Goal: Information Seeking & Learning: Learn about a topic

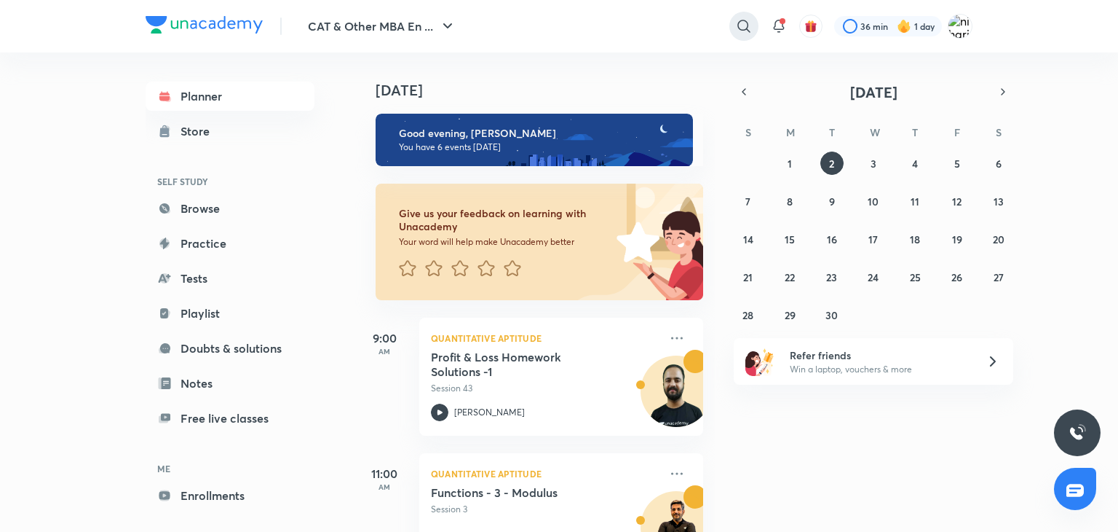
click at [740, 30] on icon at bounding box center [744, 26] width 12 height 12
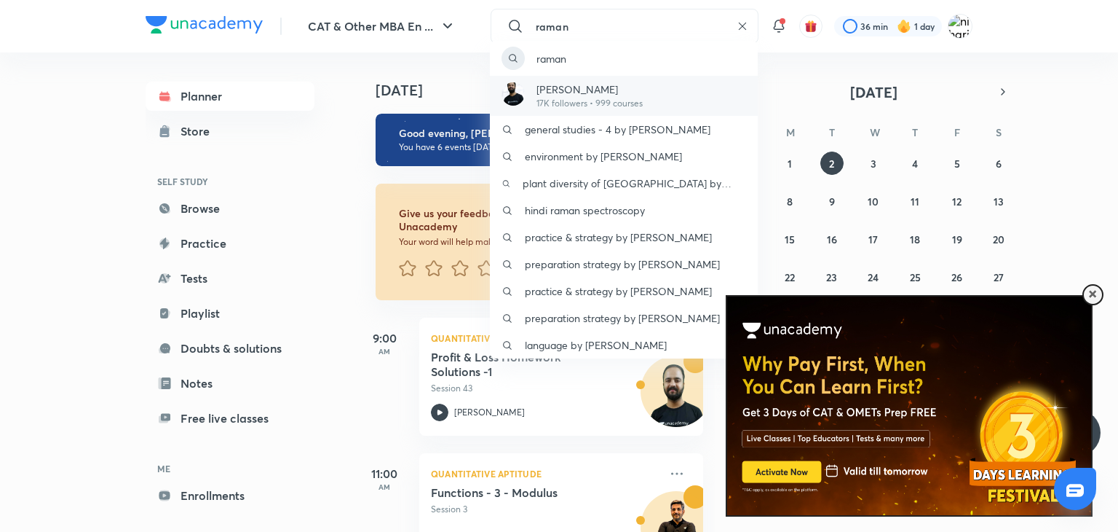
type input "raman"
click at [665, 96] on div "[DEMOGRAPHIC_DATA] 17K followers • 999 courses" at bounding box center [624, 96] width 268 height 40
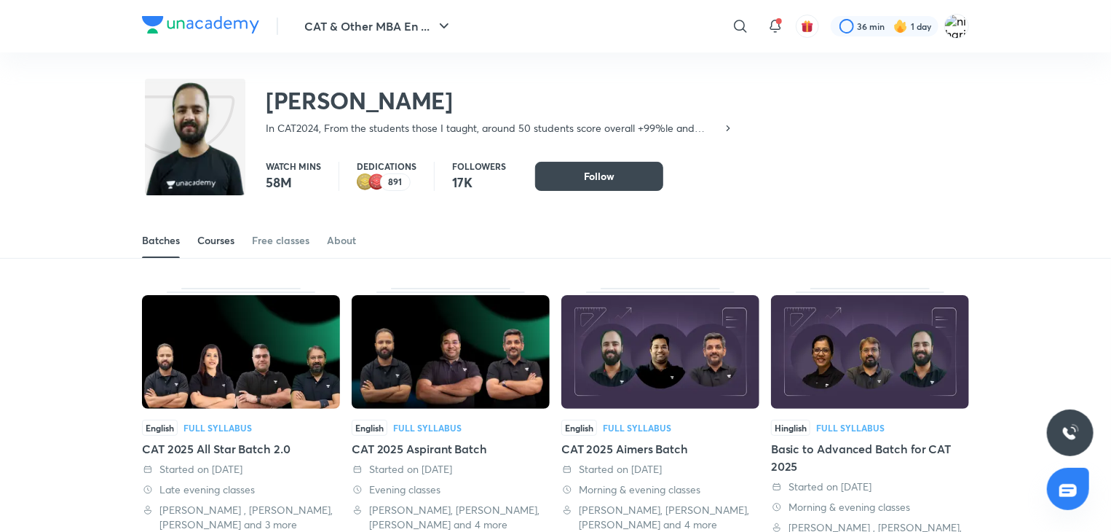
click at [208, 243] on div "Courses" at bounding box center [215, 240] width 37 height 15
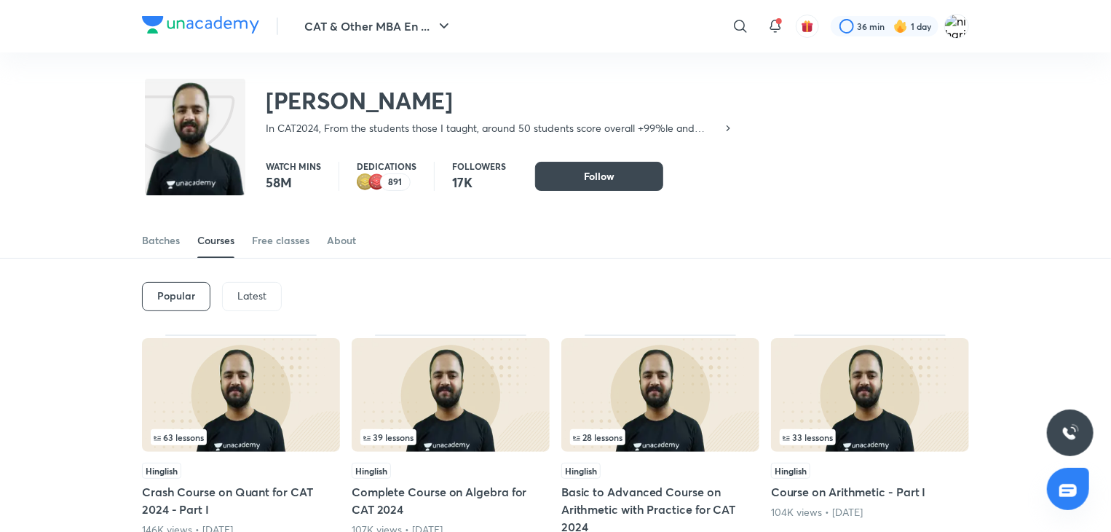
click at [237, 300] on p "Latest" at bounding box center [251, 296] width 29 height 12
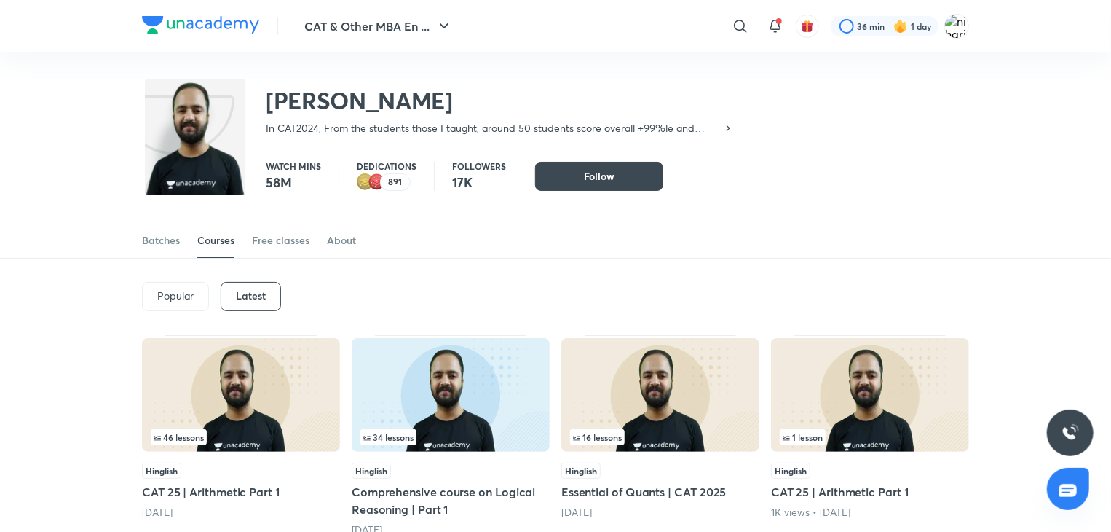
click at [724, 259] on div "Popular Latest" at bounding box center [555, 296] width 827 height 76
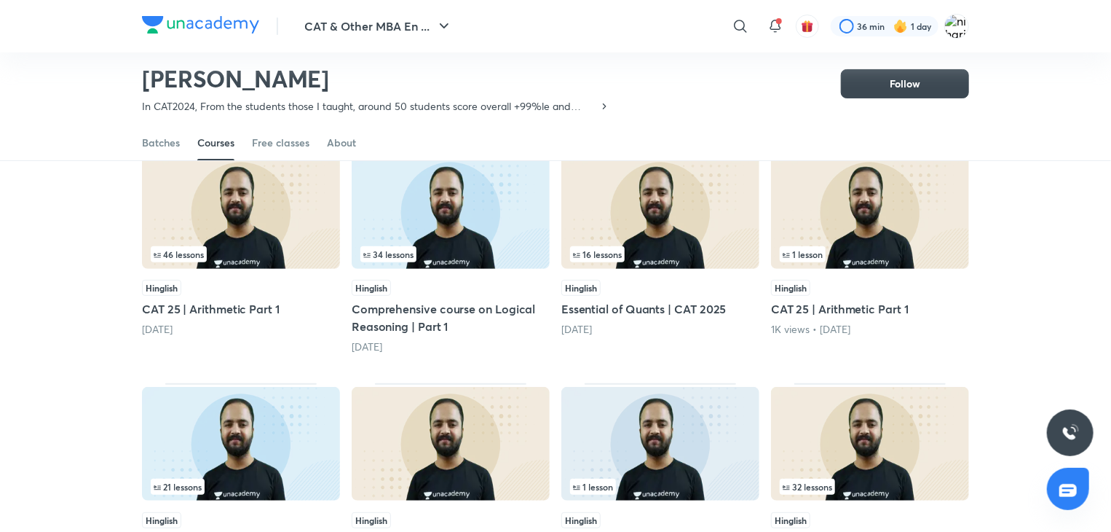
scroll to position [138, 0]
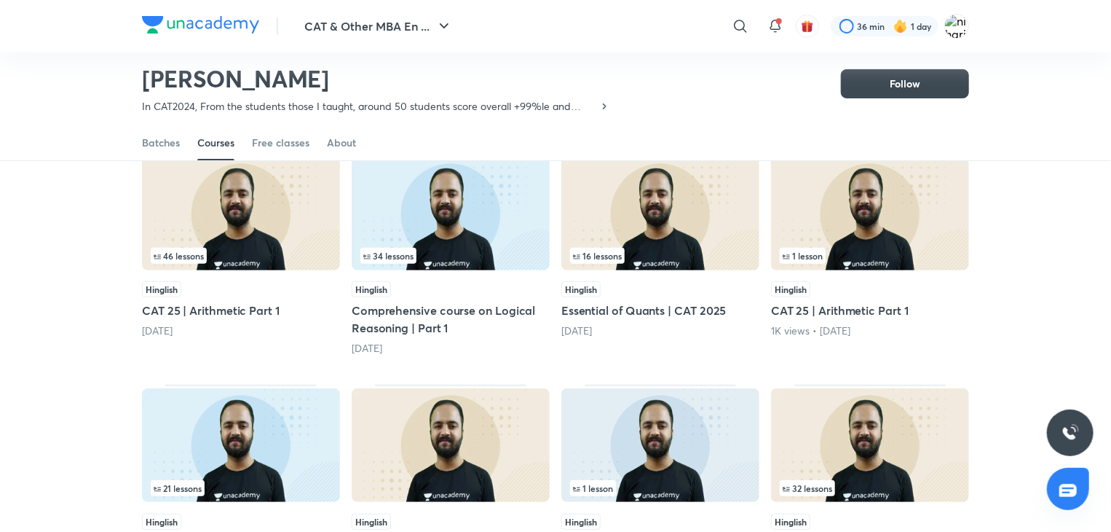
click at [306, 249] on div "46 lessons" at bounding box center [241, 256] width 181 height 16
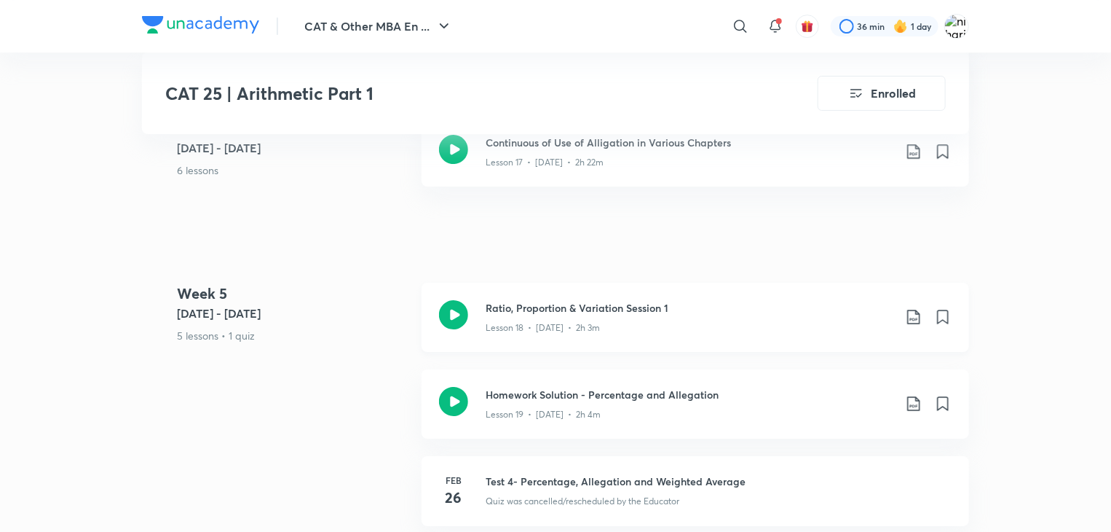
scroll to position [2462, 0]
click at [505, 328] on p "Lesson 18 • [DATE] • 2h 3m" at bounding box center [543, 326] width 114 height 13
